Goal: Task Accomplishment & Management: Use online tool/utility

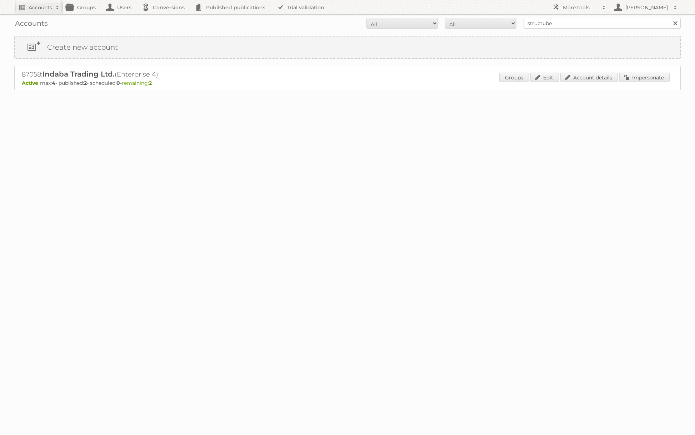
type input "structube"
click at [670, 18] on input "Search" at bounding box center [675, 23] width 11 height 11
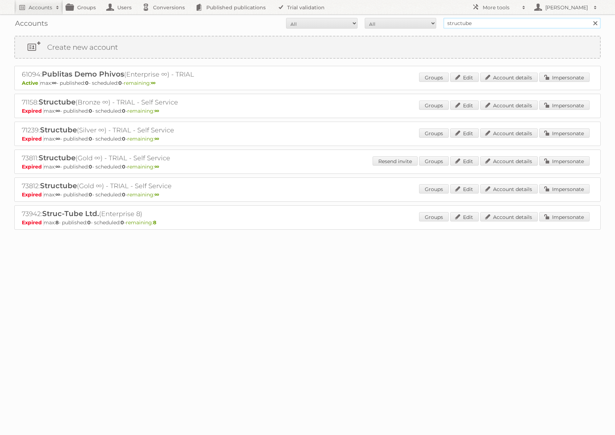
click at [476, 28] on input "structube" at bounding box center [521, 23] width 157 height 11
type input "rave"
type input "Ravensburger"
click at [589, 18] on input "Search" at bounding box center [594, 23] width 11 height 11
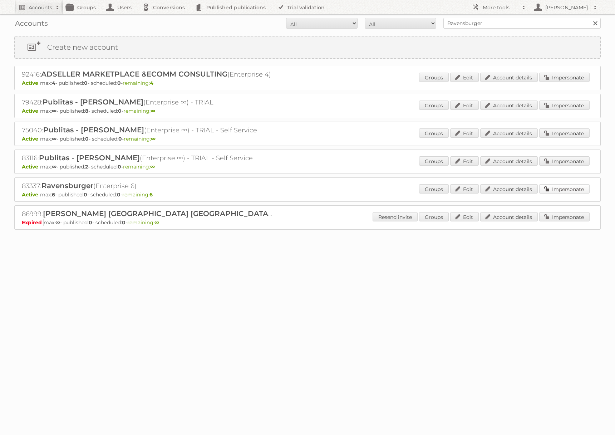
click at [557, 191] on link "Impersonate" at bounding box center [564, 188] width 50 height 9
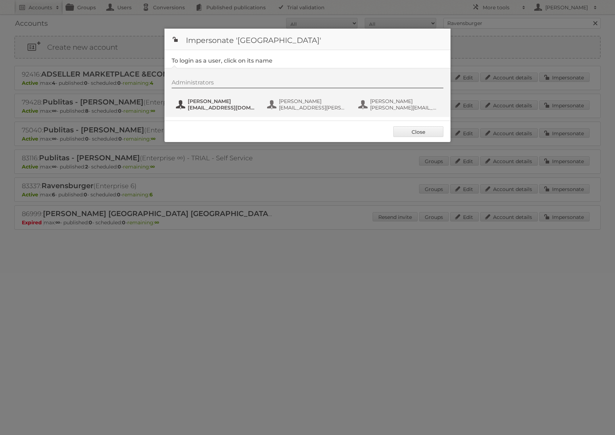
click at [210, 104] on span "bill@billgeenen.com" at bounding box center [222, 107] width 69 height 6
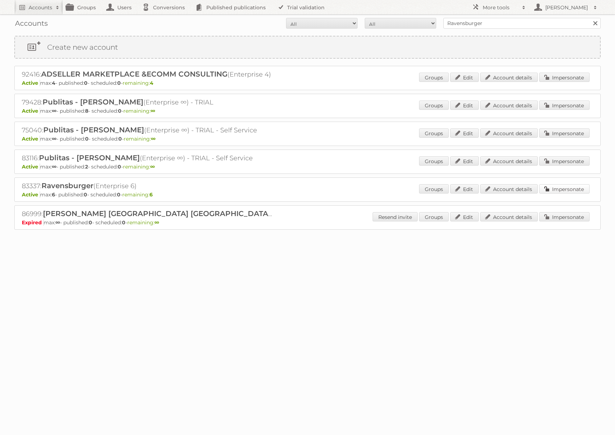
click at [559, 184] on link "Impersonate" at bounding box center [564, 188] width 50 height 9
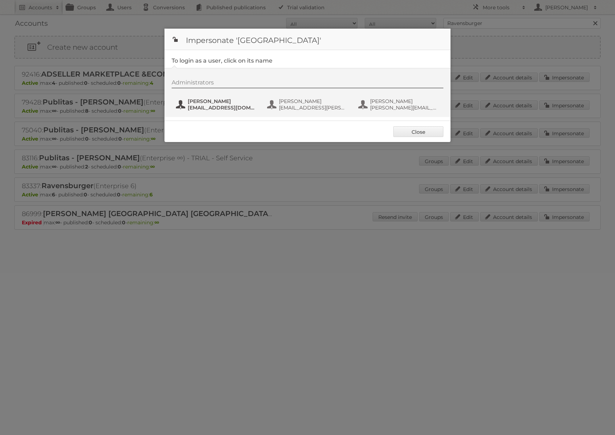
click at [203, 110] on span "bill@billgeenen.com" at bounding box center [222, 107] width 69 height 6
